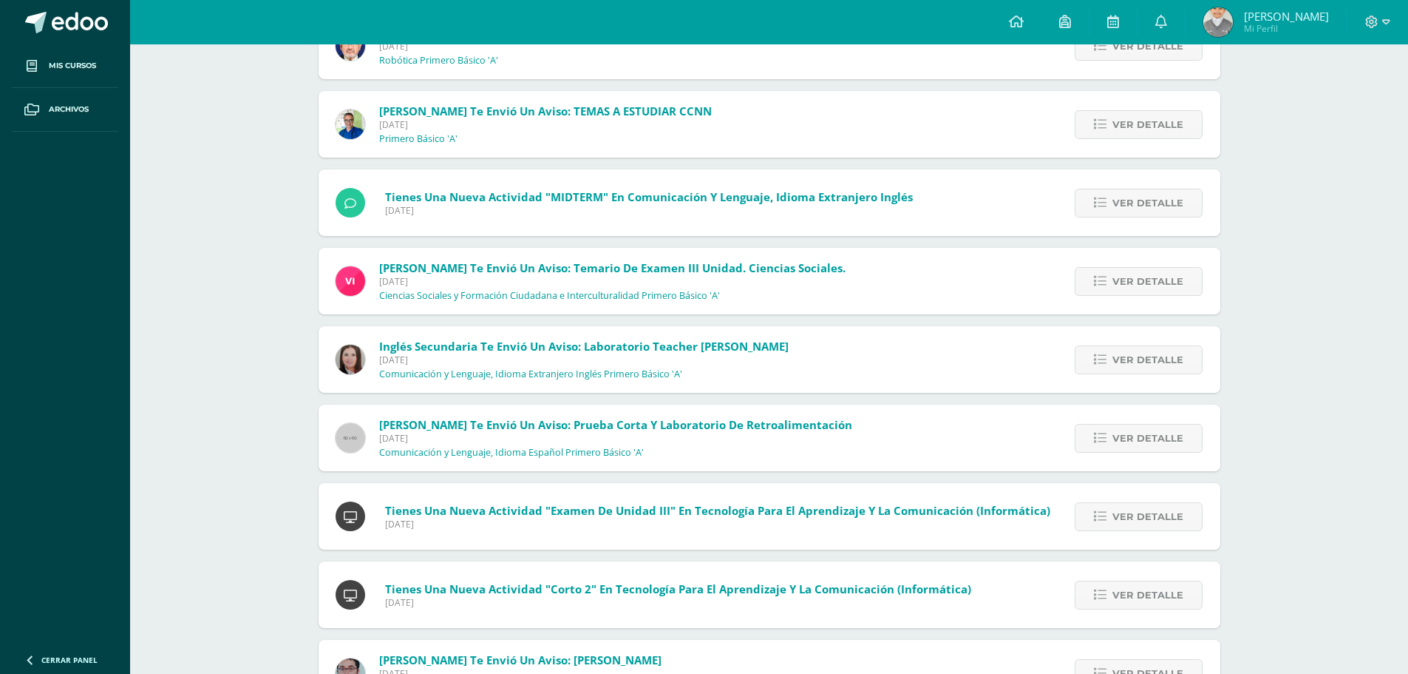
scroll to position [1067, 0]
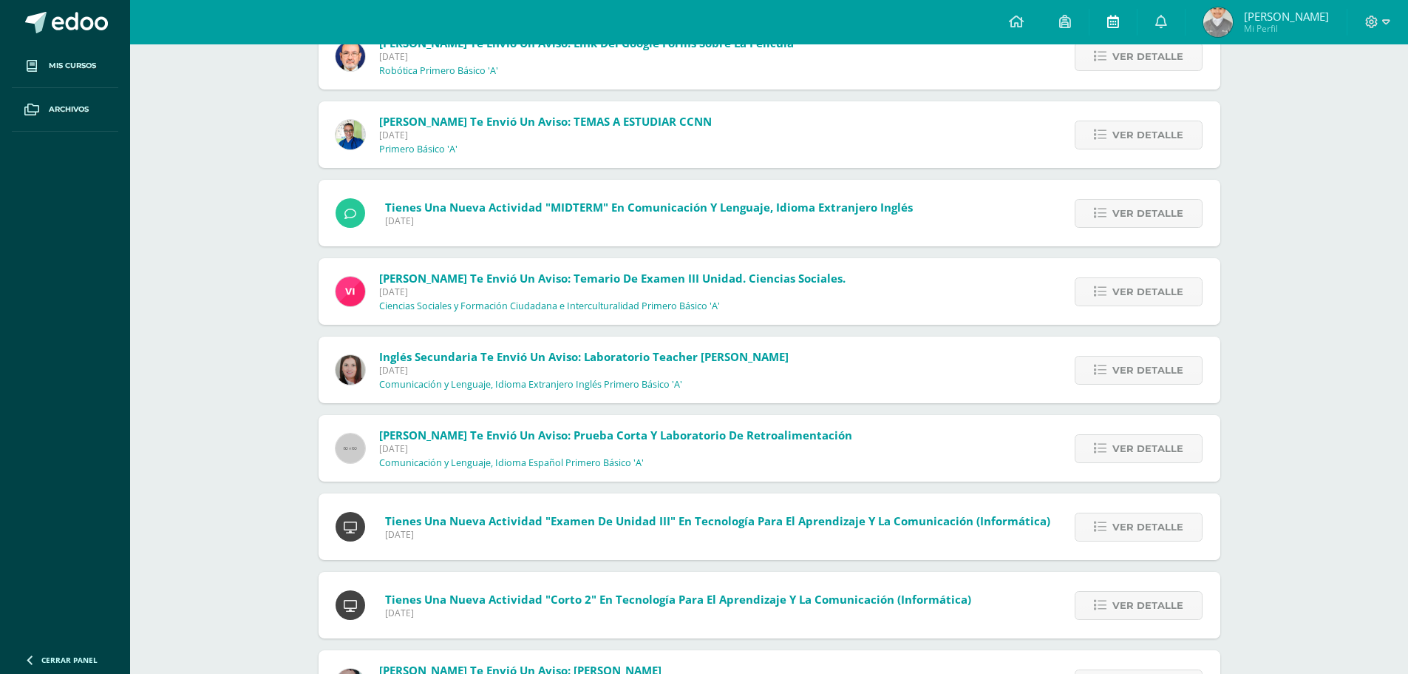
click at [1119, 24] on icon at bounding box center [1113, 21] width 12 height 13
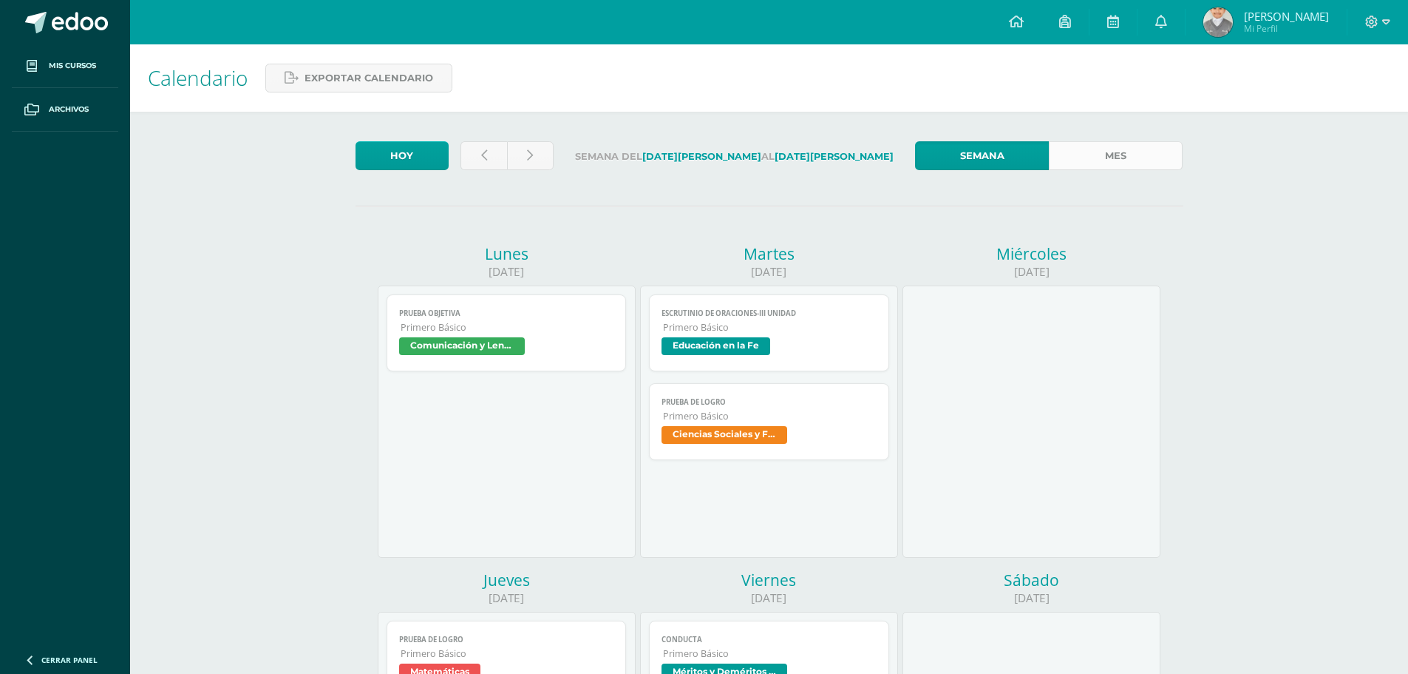
click at [1116, 159] on link "Mes" at bounding box center [1116, 155] width 134 height 29
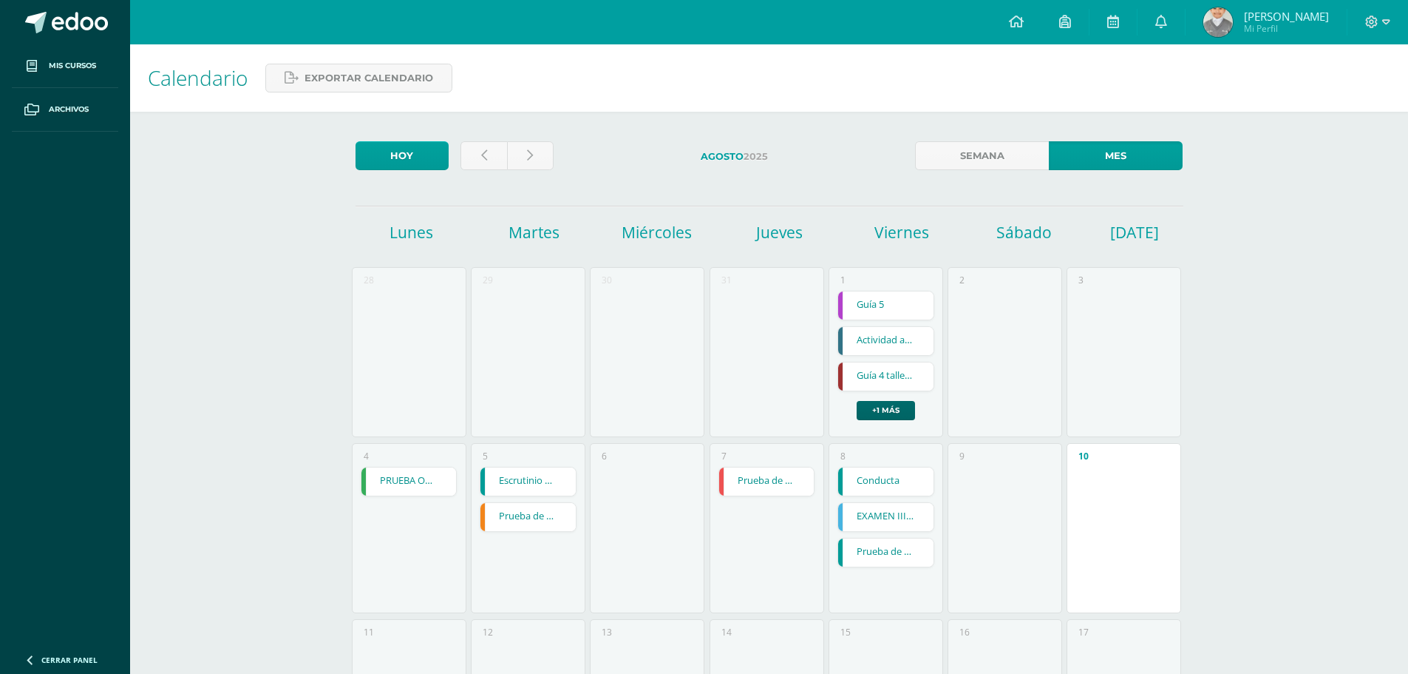
click at [903, 414] on link "+1 más" at bounding box center [886, 410] width 58 height 19
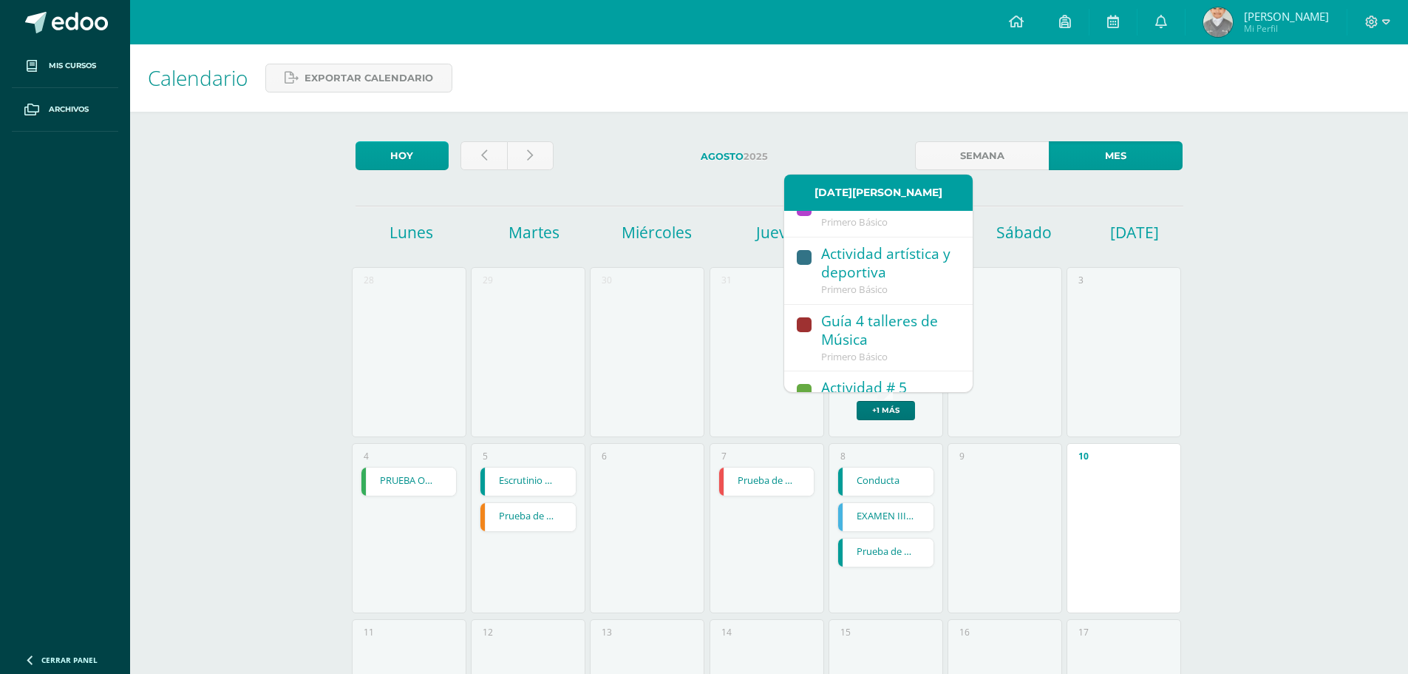
scroll to position [50, 0]
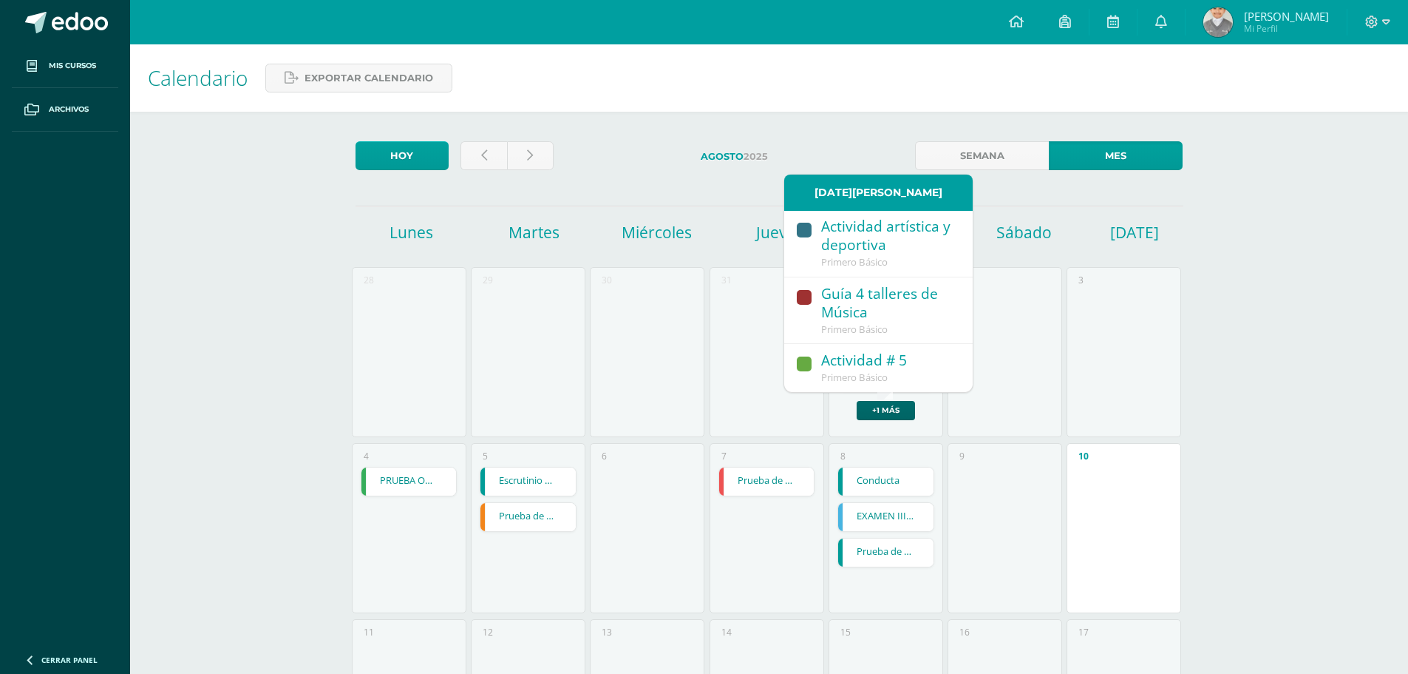
click at [901, 402] on link "+1 más" at bounding box center [886, 410] width 58 height 19
click at [549, 572] on div "5 Escrutinio de Oraciones-III Unidad Escrutinio de Oraciones-III Unidad Educaci…" at bounding box center [528, 528] width 115 height 170
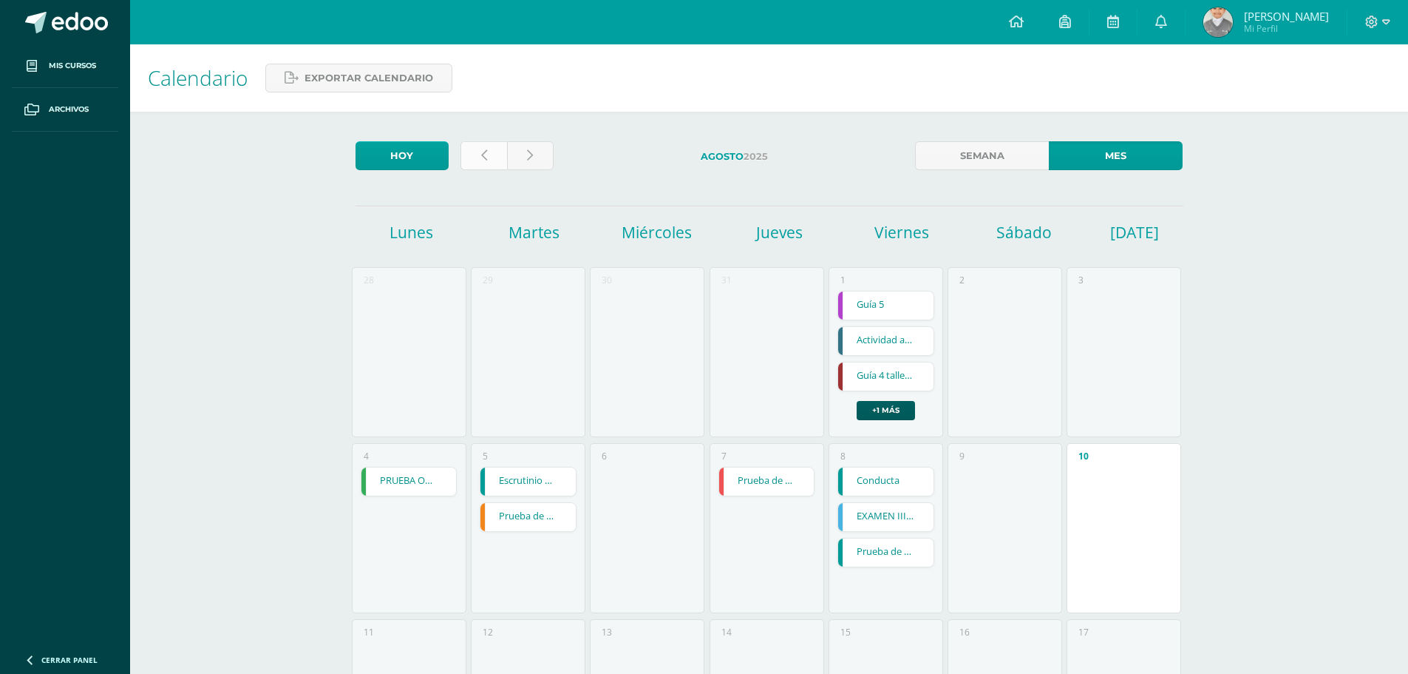
click at [495, 165] on link at bounding box center [484, 155] width 47 height 29
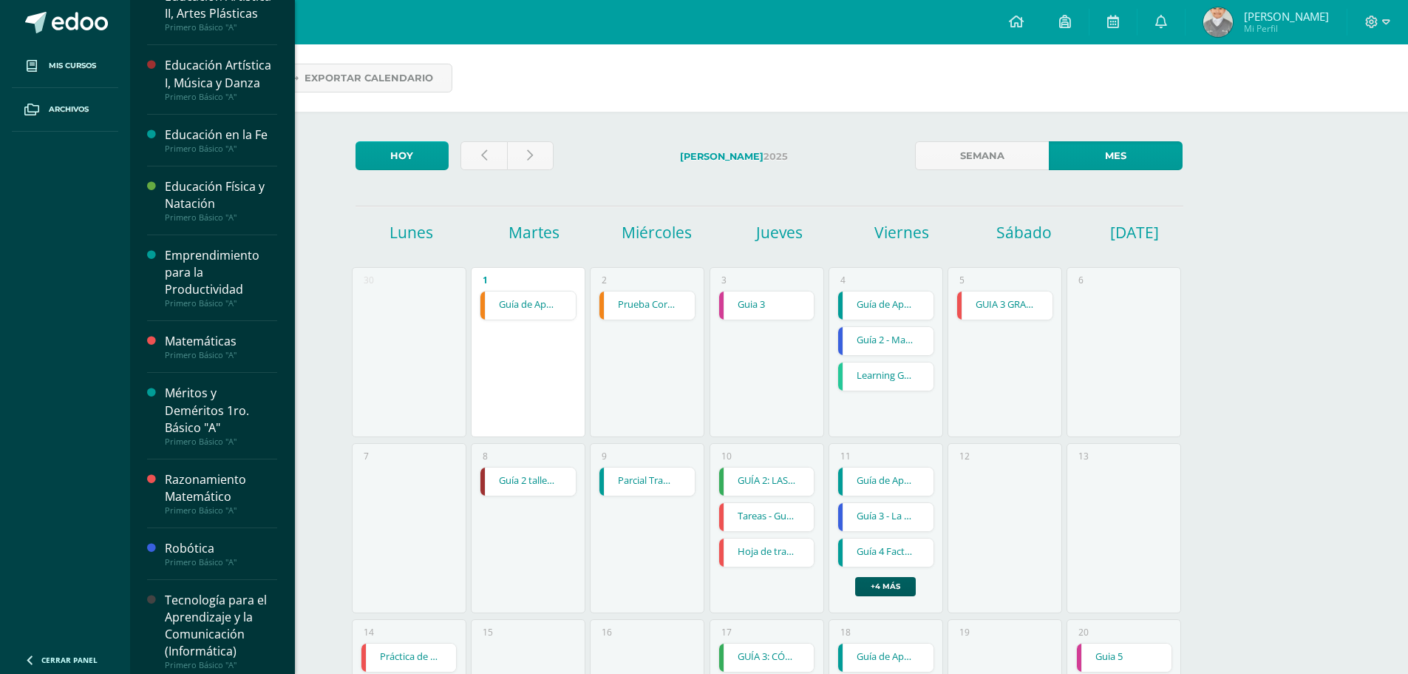
scroll to position [617, 0]
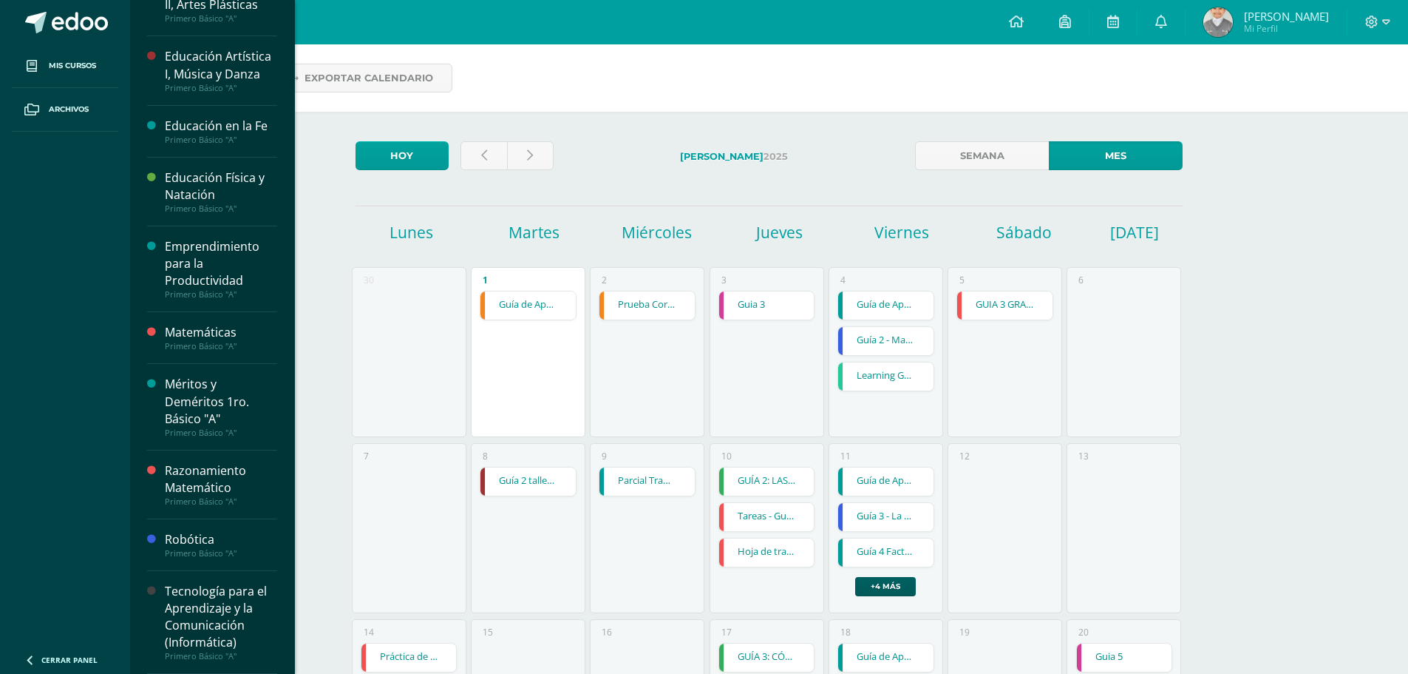
click at [168, 609] on div "Tecnología para el Aprendizaje y la Comunicación (Informática)" at bounding box center [221, 617] width 112 height 68
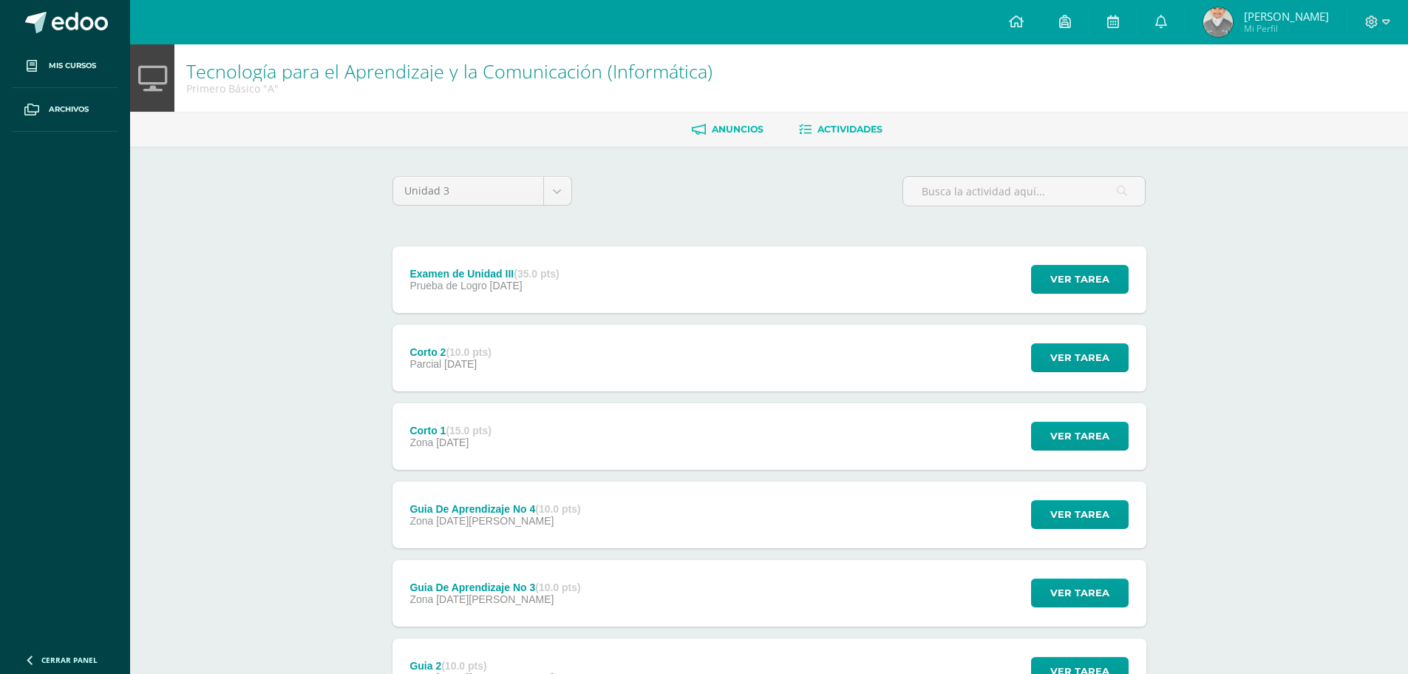
click at [707, 128] on link "Anuncios" at bounding box center [728, 130] width 72 height 24
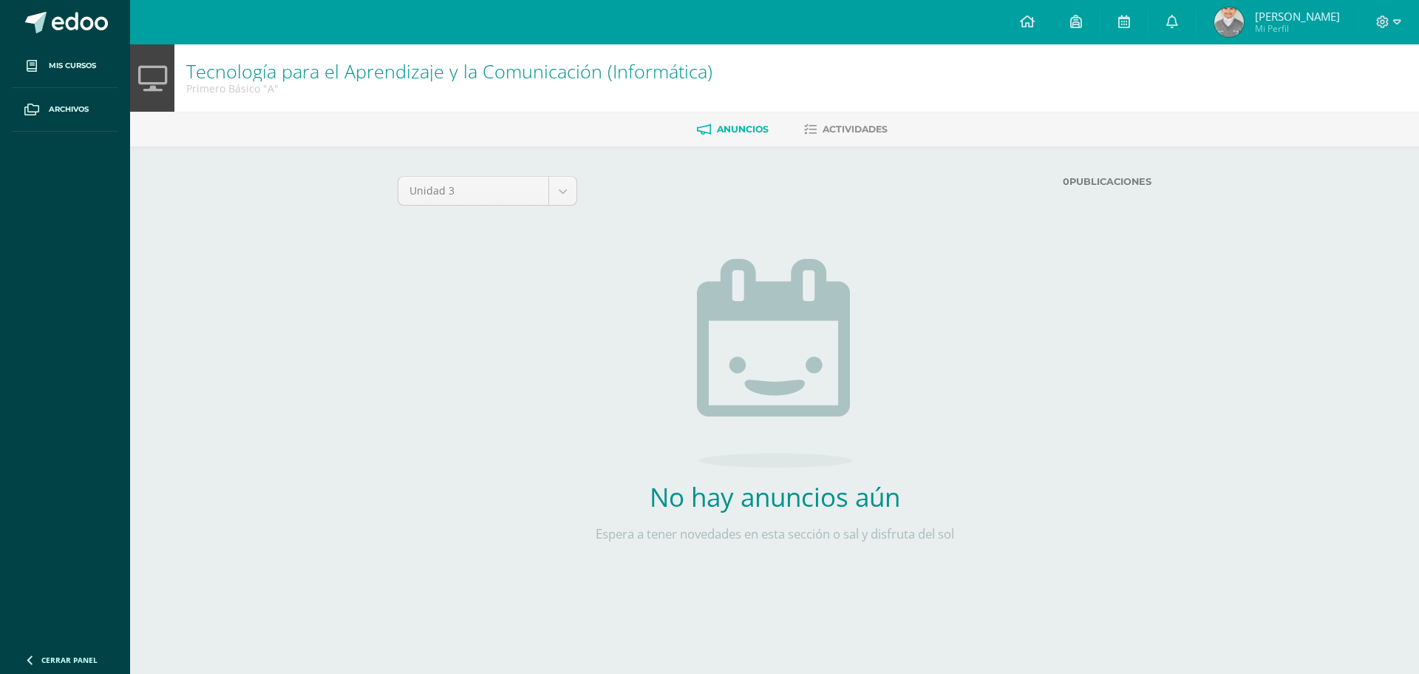
click at [549, 208] on div "Unidad 3 Unidad 1 Unidad 2 Unidad 3 Unidad 4" at bounding box center [487, 196] width 191 height 41
click at [557, 203] on body "Mis cursos Archivos Cerrar panel Artes Industriales Primero Básico "A" Ciencias…" at bounding box center [709, 309] width 1419 height 619
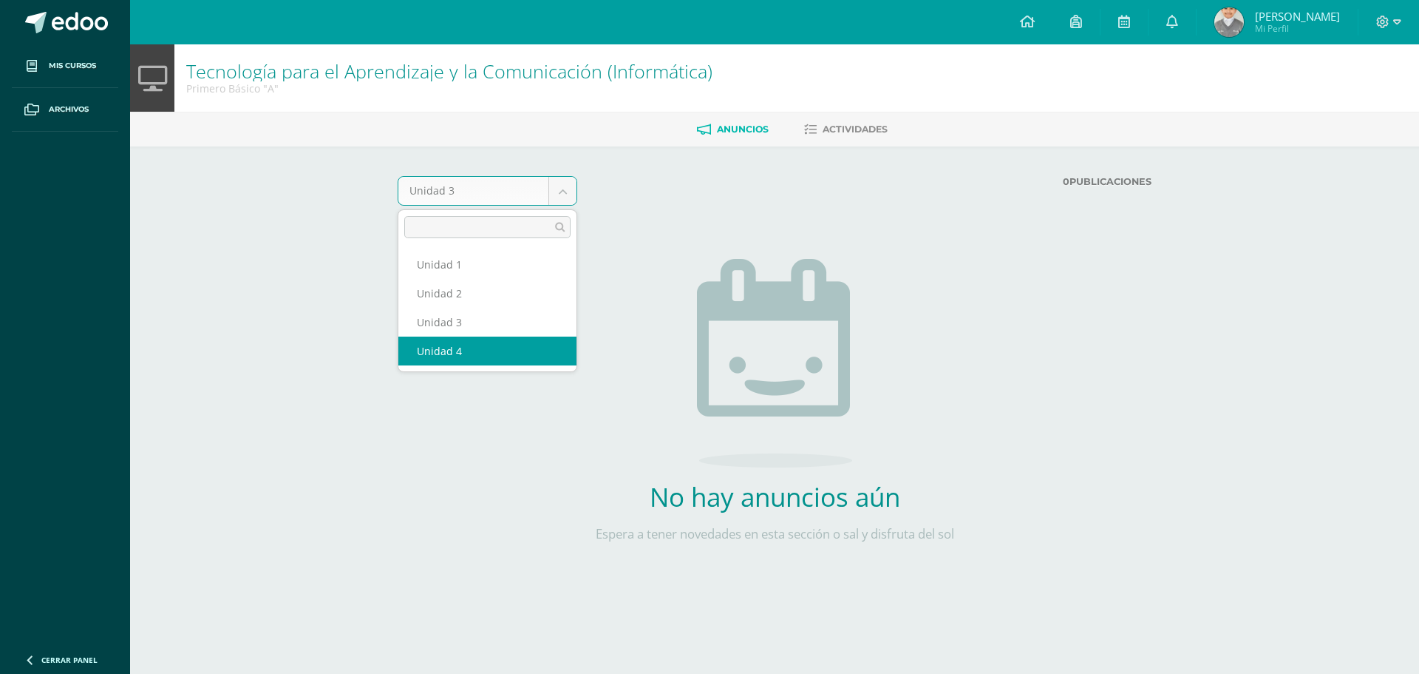
select select "Unidad 4"
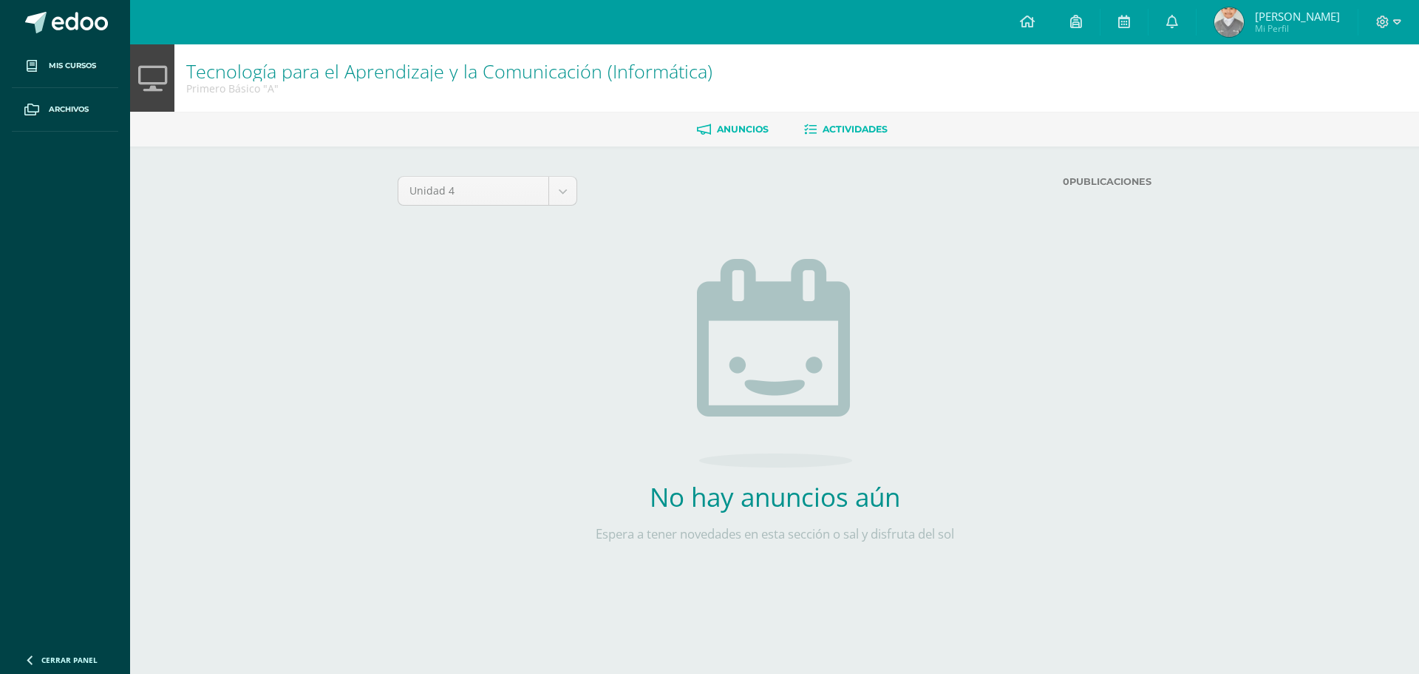
click at [862, 129] on span "Actividades" at bounding box center [855, 128] width 65 height 11
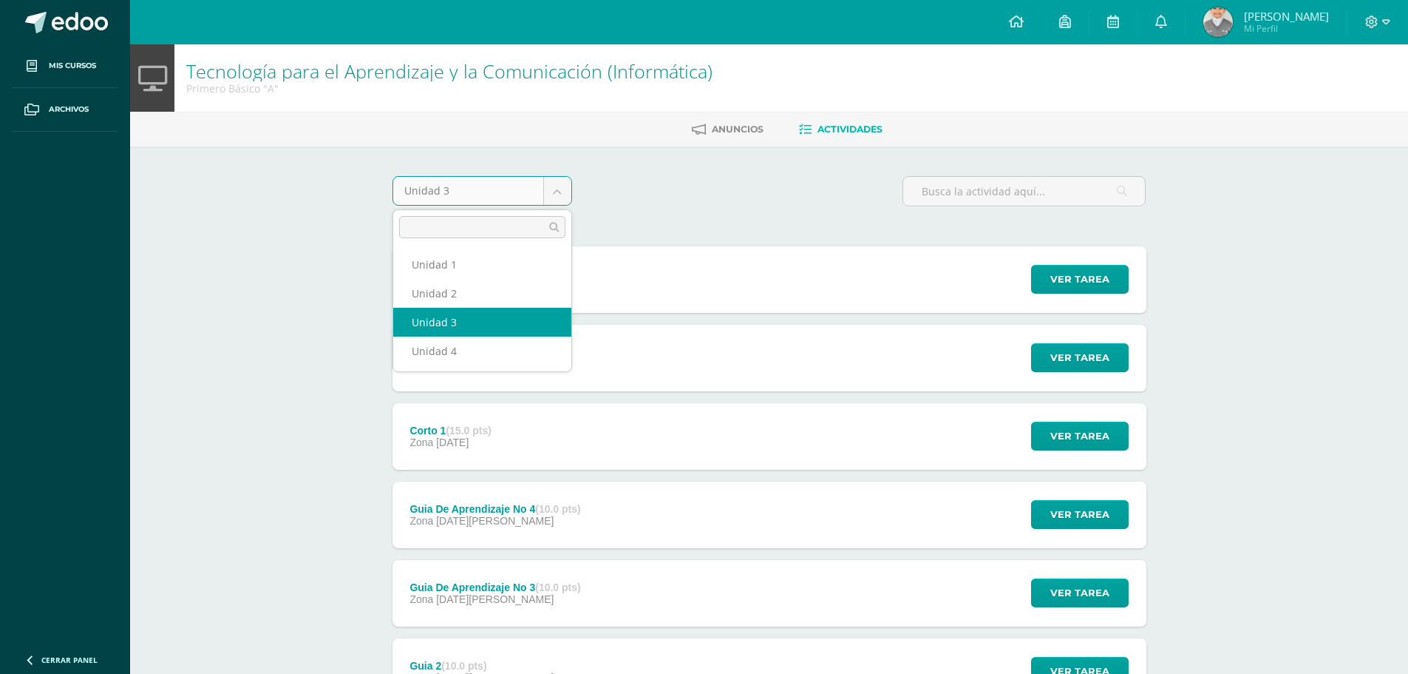
click at [557, 192] on body "Mis cursos Archivos Cerrar panel Artes Industriales Primero Básico "A" Ciencias…" at bounding box center [704, 440] width 1408 height 881
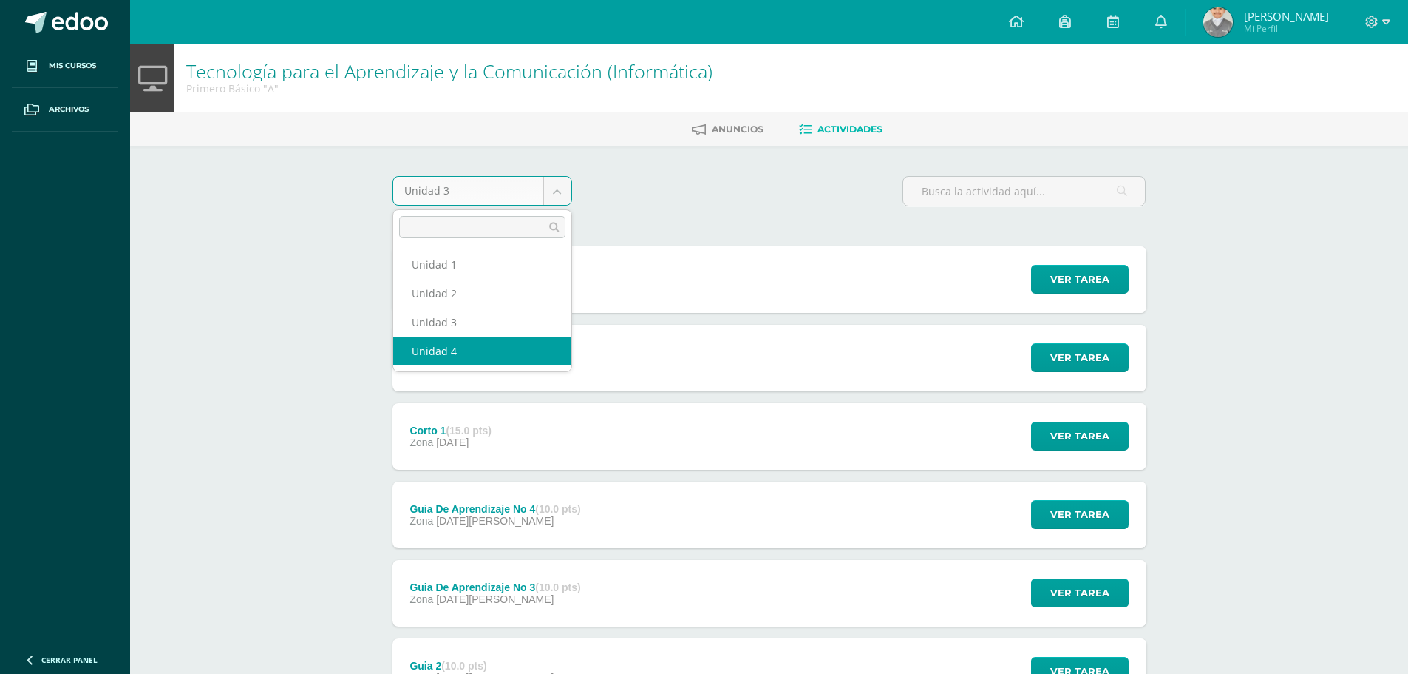
select select "Unidad 4"
